Goal: Task Accomplishment & Management: Manage account settings

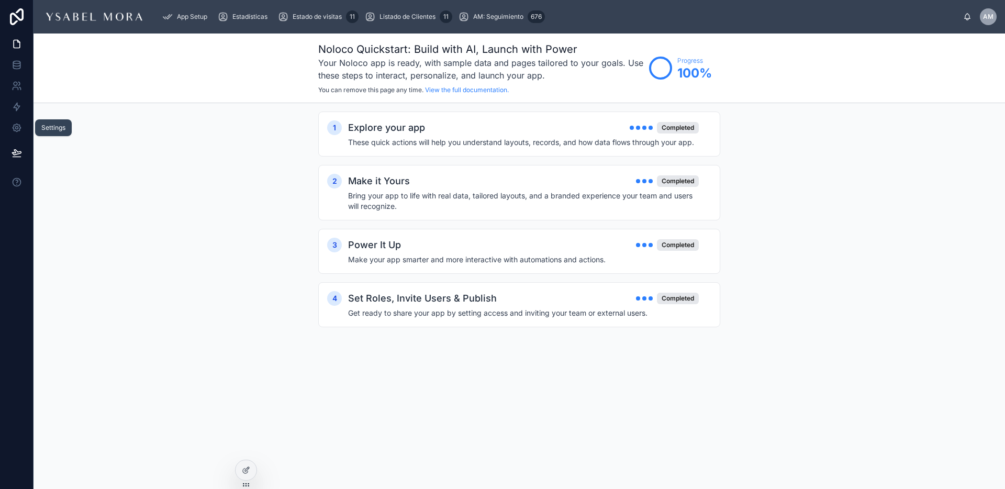
click at [17, 131] on icon at bounding box center [17, 127] width 10 height 10
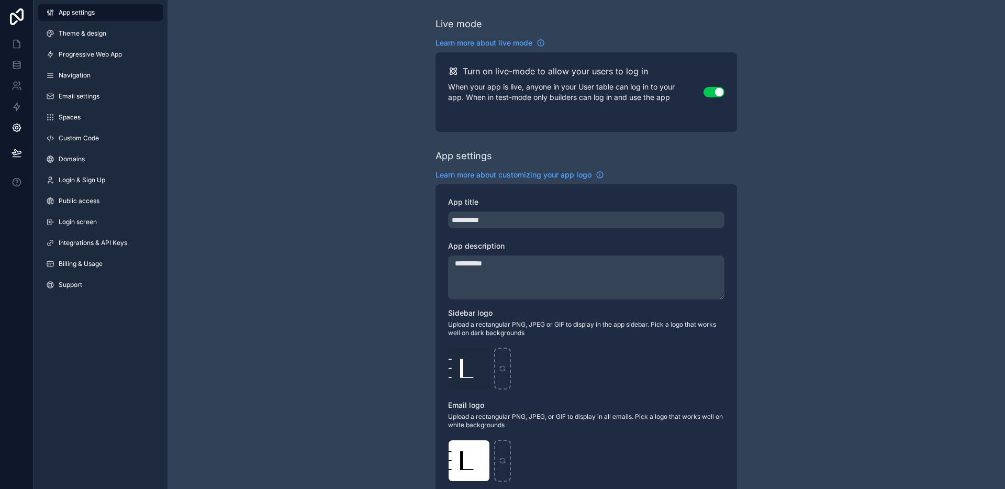
click at [77, 256] on link "Billing & Usage" at bounding box center [101, 263] width 126 height 17
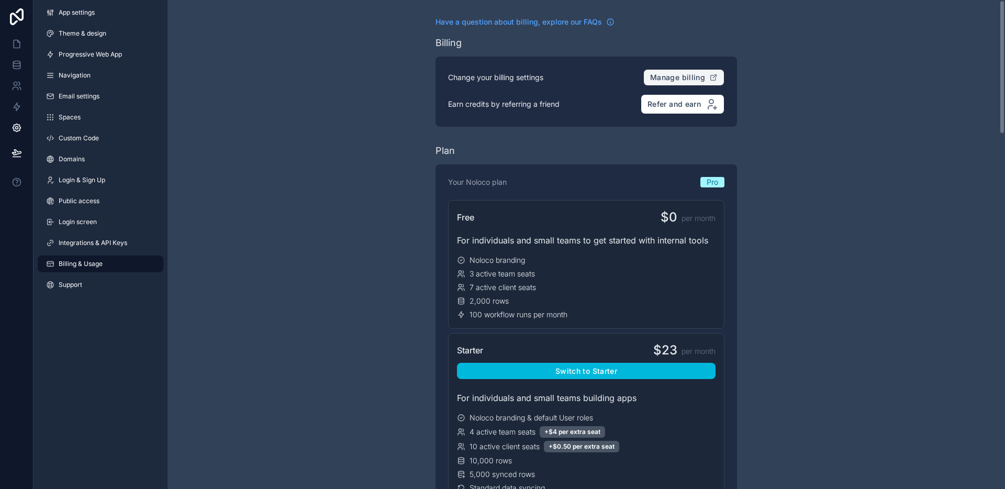
click at [705, 82] on button "Manage billing" at bounding box center [683, 77] width 81 height 17
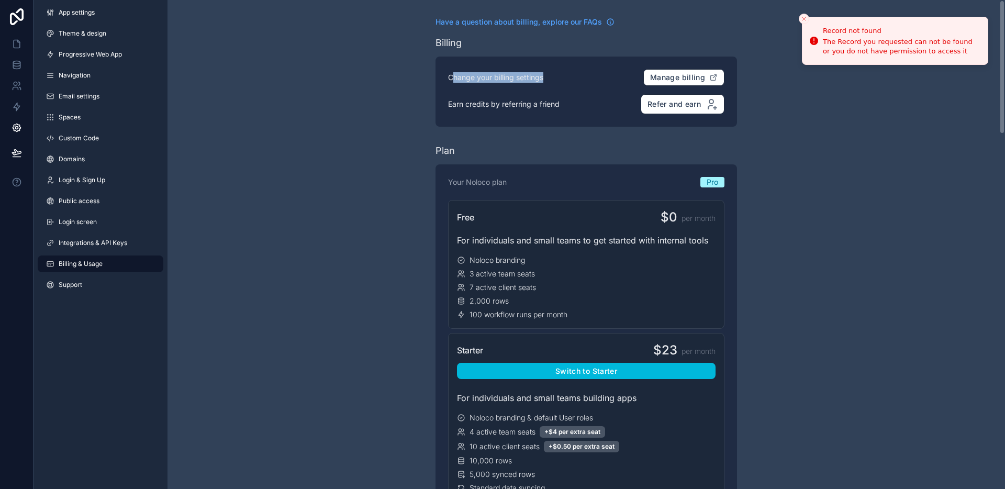
drag, startPoint x: 488, startPoint y: 83, endPoint x: 552, endPoint y: 84, distance: 63.3
click at [546, 84] on div "Change your billing settings Manage billing" at bounding box center [586, 77] width 276 height 17
click at [552, 84] on div "Change your billing settings Manage billing" at bounding box center [586, 77] width 276 height 17
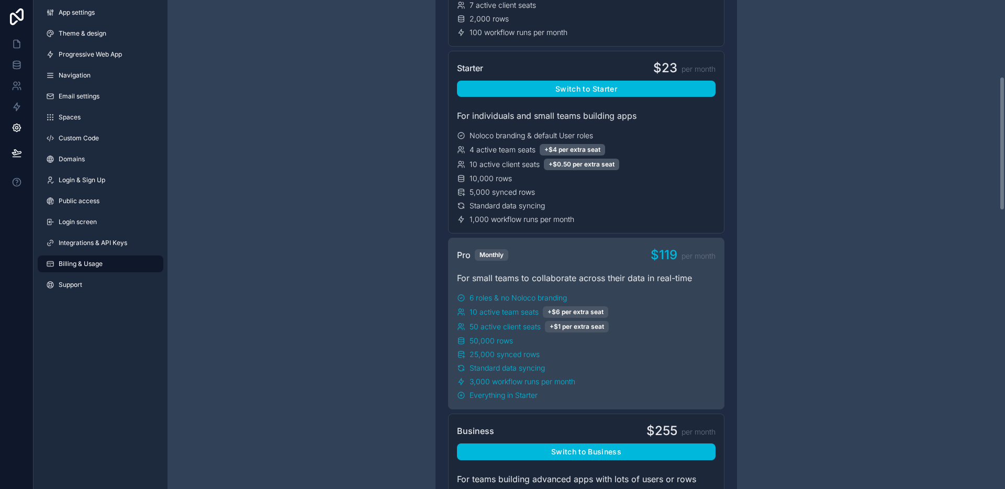
scroll to position [293, 0]
